Goal: Understand process/instructions

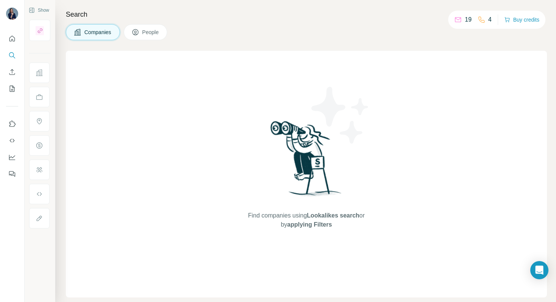
click at [154, 35] on span "People" at bounding box center [150, 32] width 17 height 8
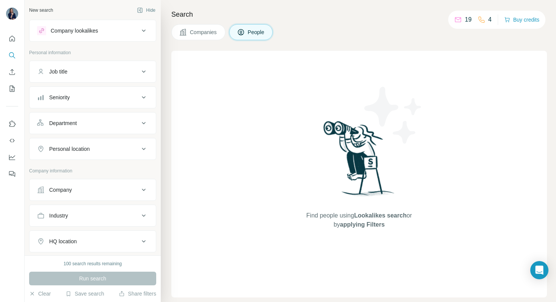
click at [101, 72] on div "Job title" at bounding box center [88, 72] width 102 height 8
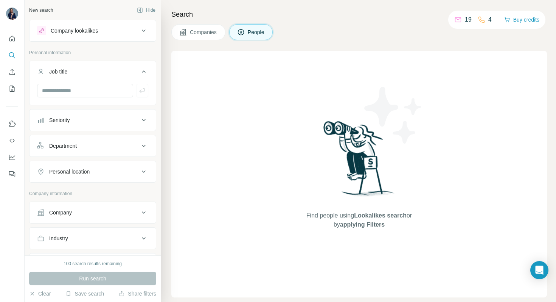
click at [85, 118] on div "Seniority" at bounding box center [88, 120] width 102 height 8
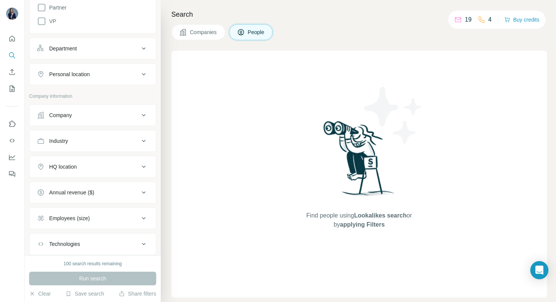
scroll to position [226, 0]
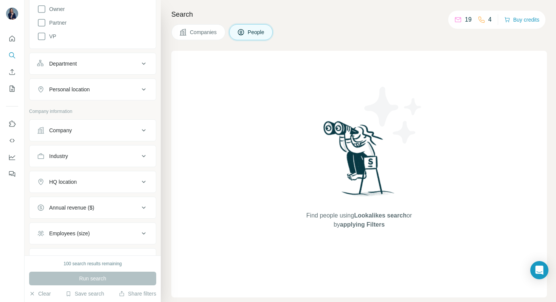
click at [90, 62] on div "Department" at bounding box center [88, 64] width 102 height 8
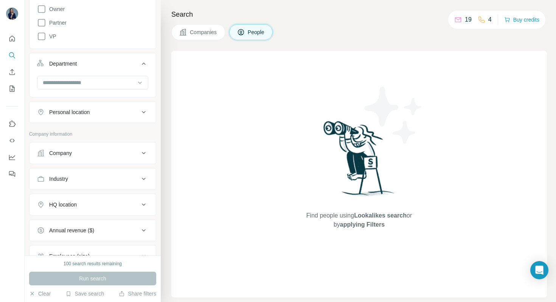
click at [104, 109] on div "Personal location" at bounding box center [88, 112] width 102 height 8
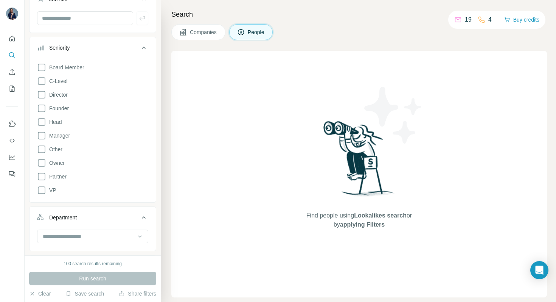
scroll to position [0, 0]
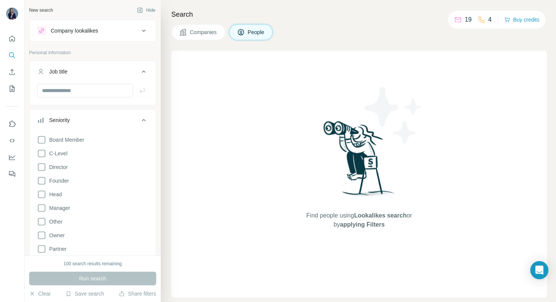
click at [331, 29] on div "Companies People" at bounding box center [359, 32] width 376 height 16
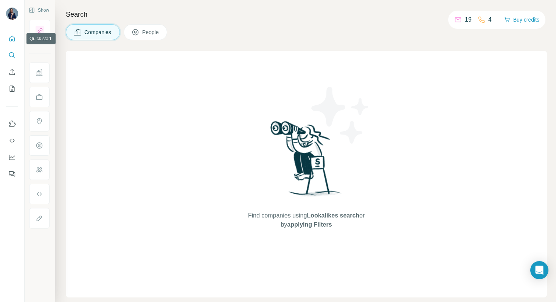
click at [13, 39] on icon "Quick start" at bounding box center [12, 39] width 8 height 8
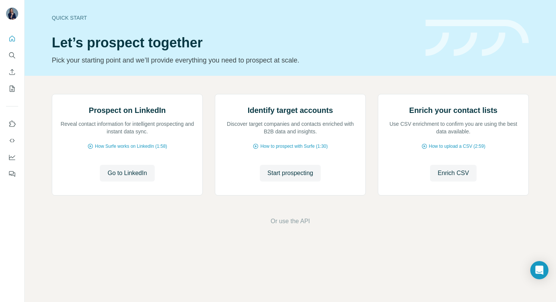
click at [11, 16] on img at bounding box center [12, 14] width 12 height 12
